Goal: Task Accomplishment & Management: Use online tool/utility

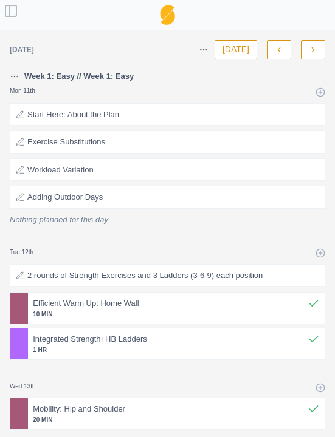
select select "month"
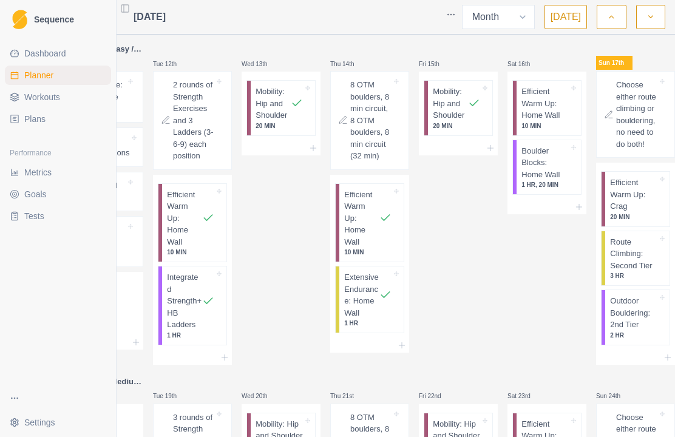
scroll to position [237, 0]
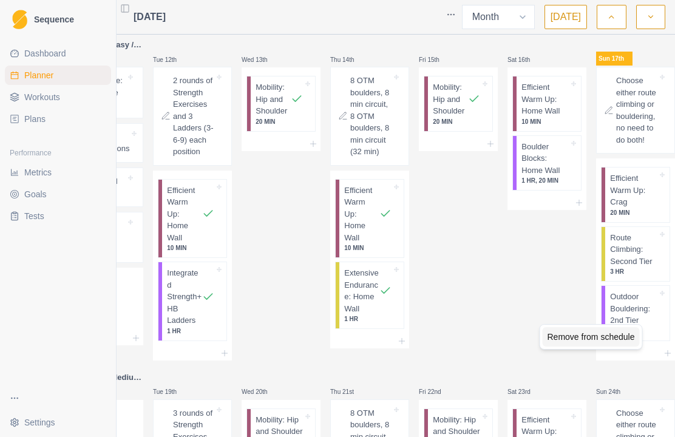
click at [334, 342] on div "Remove from schedule" at bounding box center [591, 336] width 97 height 19
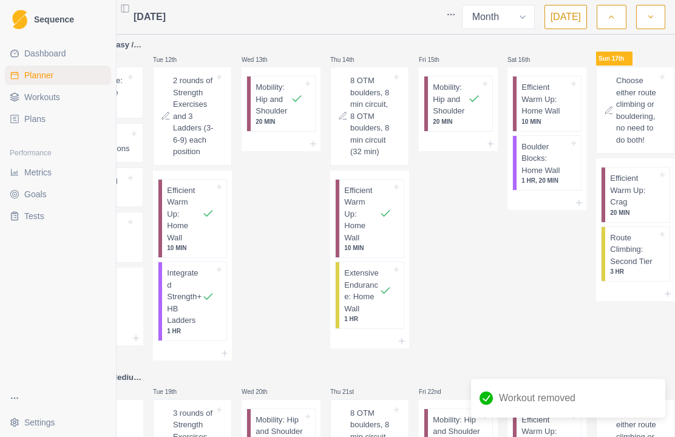
click at [334, 262] on p "Route Climbing: Second Tier" at bounding box center [633, 250] width 47 height 36
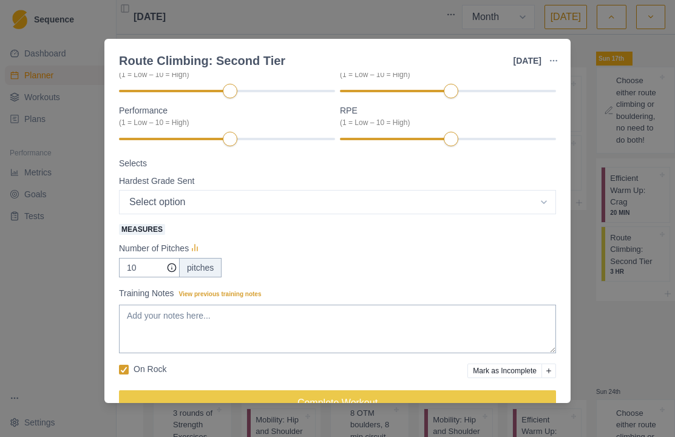
scroll to position [151, 0]
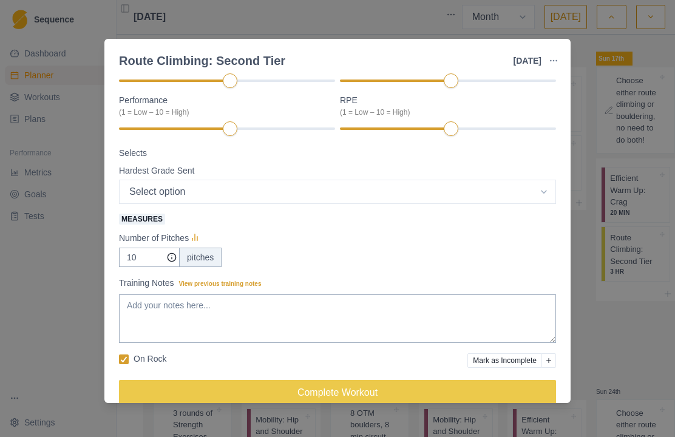
click at [334, 193] on select "Select option 5.4 5.5 5.6 5.7 5.8 5.9 5.10a 5.10b 5.10c 5.10d 5.11a 5.11b 5.11c…" at bounding box center [337, 192] width 437 height 24
select select "15"
click at [155, 257] on input "10" at bounding box center [149, 257] width 61 height 19
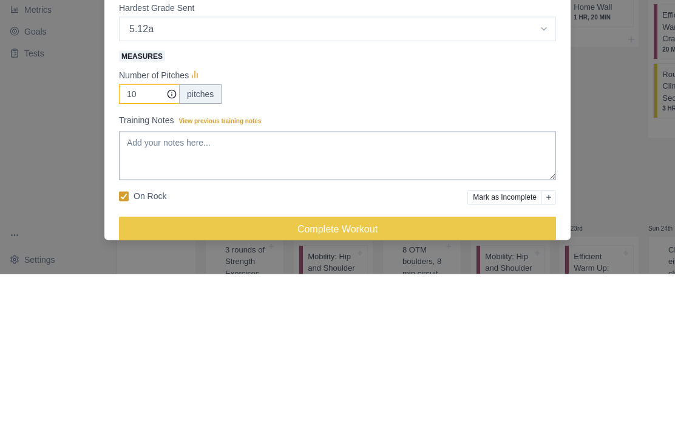
type input "1"
type input "5"
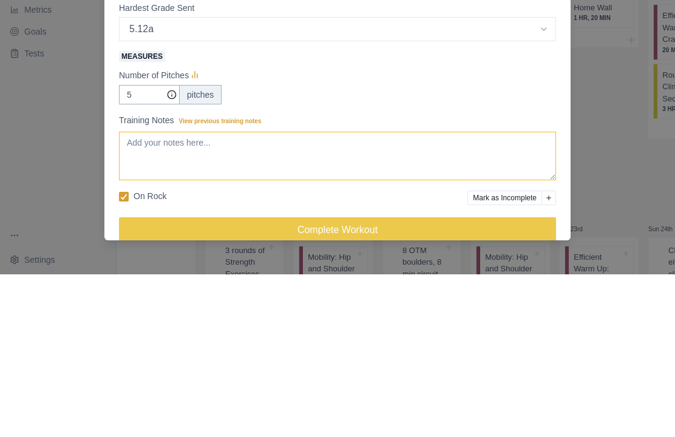
click at [334, 295] on textarea "Training Notes View previous training notes" at bounding box center [337, 319] width 437 height 49
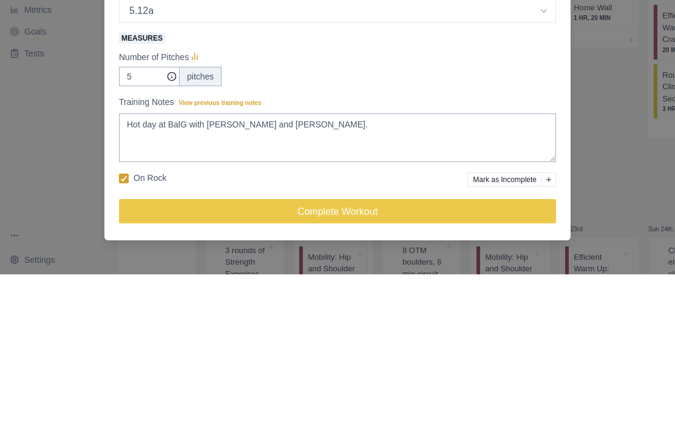
scroll to position [42, 0]
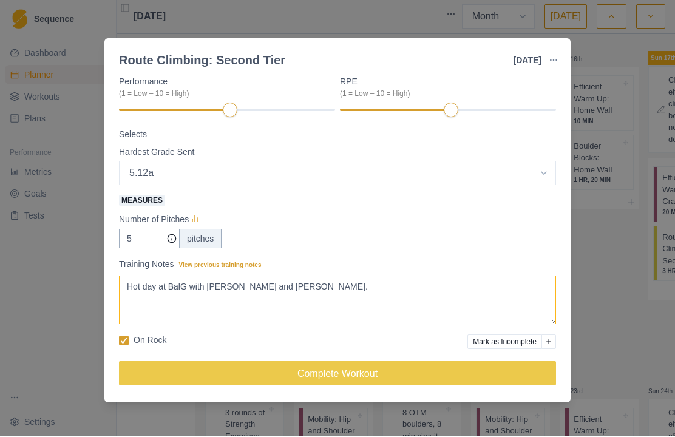
type textarea "Hot day at BalG with [PERSON_NAME] and [PERSON_NAME]."
click at [334, 364] on button "Complete Workout" at bounding box center [337, 374] width 437 height 24
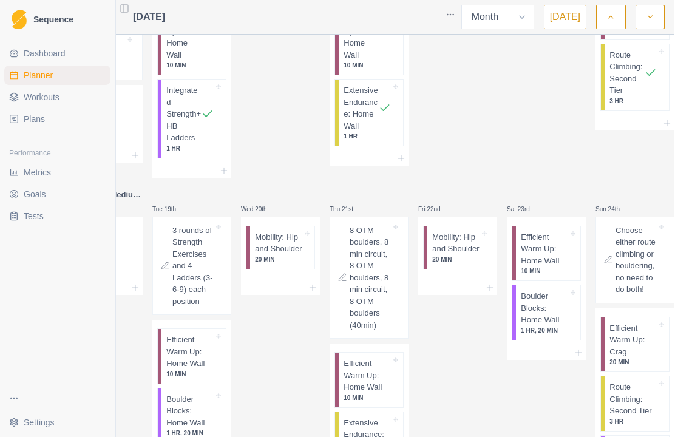
scroll to position [30, 72]
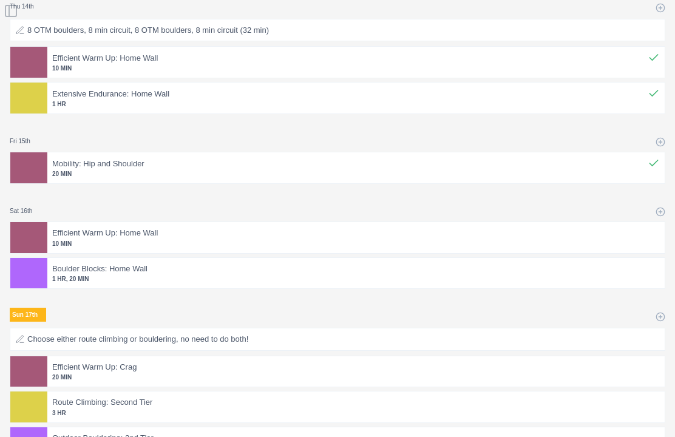
select select "month"
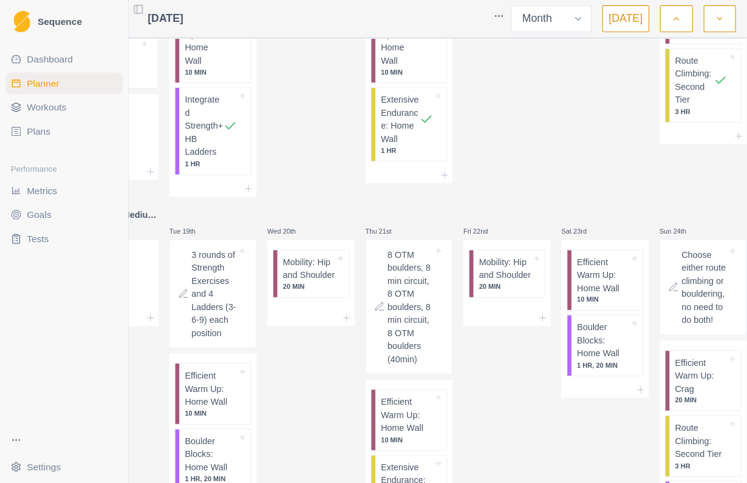
scroll to position [0, 0]
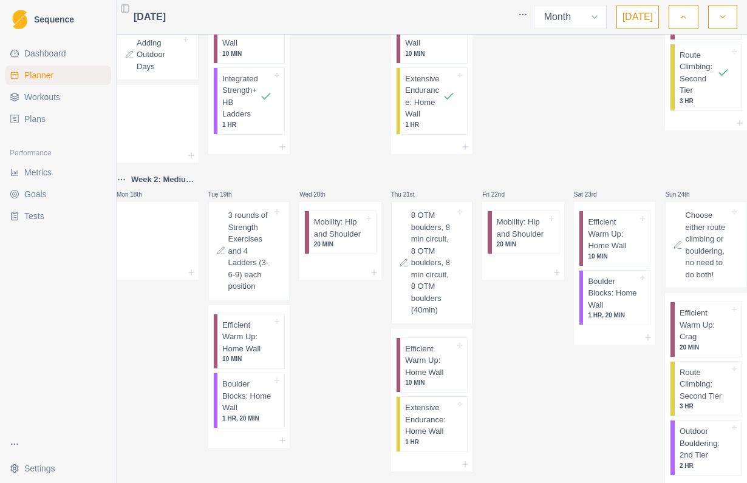
click at [60, 53] on span "Dashboard" at bounding box center [45, 53] width 42 height 12
